Goal: Ask a question: Seek information or help from site administrators or community

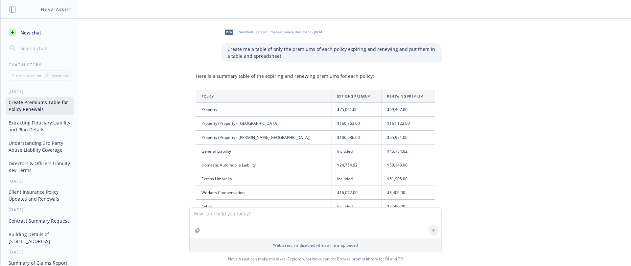
click at [274, 208] on textarea at bounding box center [316, 223] width 252 height 31
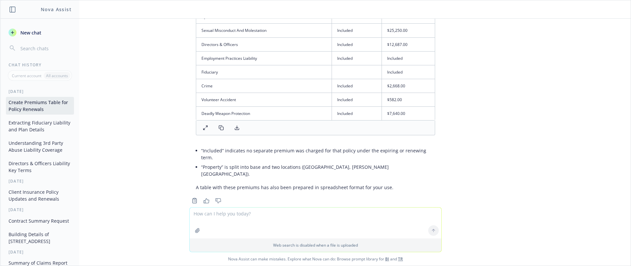
click at [189, 234] on div "Web search is disabled when a file is uploaded" at bounding box center [315, 229] width 252 height 45
click at [195, 233] on icon "button" at bounding box center [197, 230] width 4 height 4
drag, startPoint x: 230, startPoint y: 255, endPoint x: 240, endPoint y: 247, distance: 12.5
click at [230, 255] on span "Nova Assist can make mistakes. Explore what Nova can do: Browse prompt library …" at bounding box center [315, 258] width 625 height 13
click at [195, 230] on icon "button" at bounding box center [197, 230] width 5 height 5
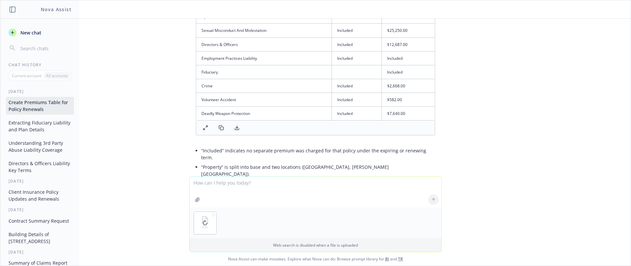
click at [233, 214] on div "PDF" at bounding box center [316, 223] width 252 height 31
click at [265, 178] on textarea at bounding box center [316, 192] width 252 height 31
click at [266, 182] on textarea at bounding box center [316, 192] width 252 height 31
paste textarea "policy TIV, or “included”"
drag, startPoint x: 281, startPoint y: 181, endPoint x: 238, endPoint y: 182, distance: 43.4
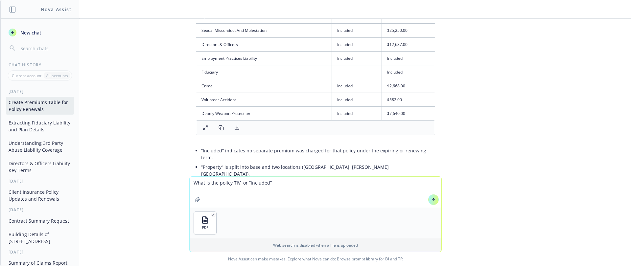
click at [238, 182] on textarea "What is the policy TIV, or “included”" at bounding box center [316, 192] width 252 height 31
type textarea "What is the policy TIV, on the Property Policy section of this pdf"
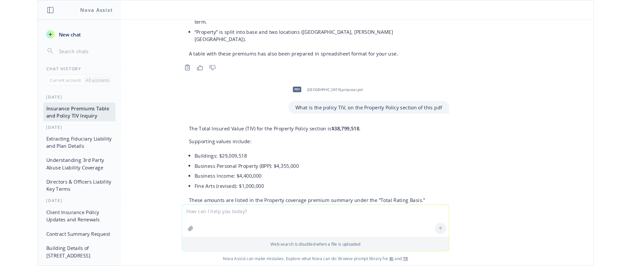
scroll to position [328, 0]
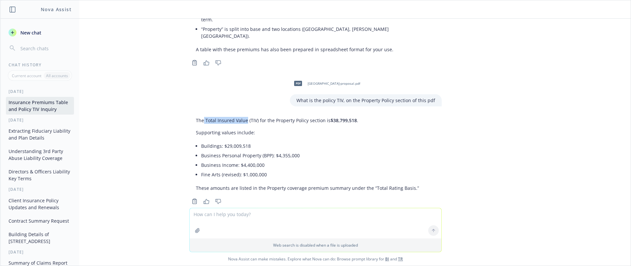
drag, startPoint x: 199, startPoint y: 108, endPoint x: 242, endPoint y: 107, distance: 42.4
click at [242, 117] on p "The Total Insured Value (TIV) for the Property Policy section is $38,799,518 ." at bounding box center [307, 120] width 223 height 7
click at [242, 114] on div "The Total Insured Value (TIV) for the Property Policy section is $38,799,518 . …" at bounding box center [307, 154] width 236 height 80
click at [201, 117] on p "The Total Insured Value (TIV) for the Property Policy section is $38,799,518 ." at bounding box center [307, 120] width 223 height 7
